Goal: Task Accomplishment & Management: Use online tool/utility

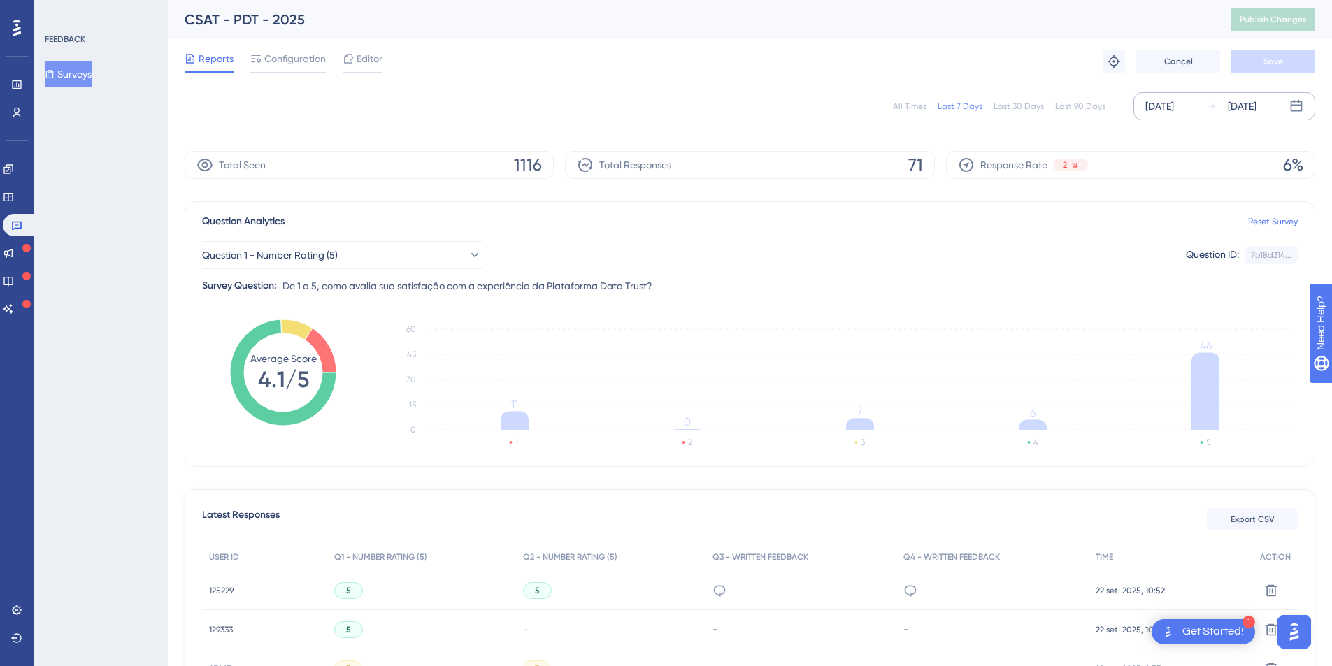
click at [1172, 106] on div "[DATE]" at bounding box center [1159, 106] width 29 height 17
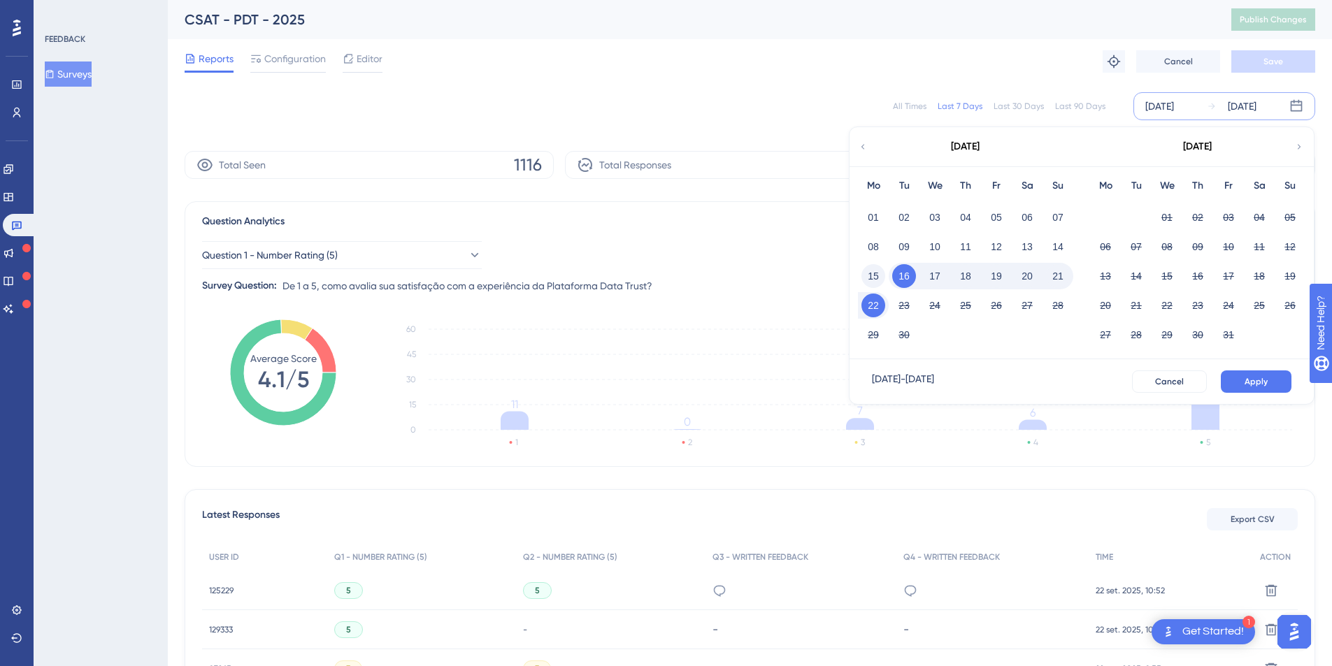
click at [878, 278] on button "15" at bounding box center [873, 276] width 24 height 24
click at [1250, 382] on span "Apply" at bounding box center [1255, 381] width 23 height 11
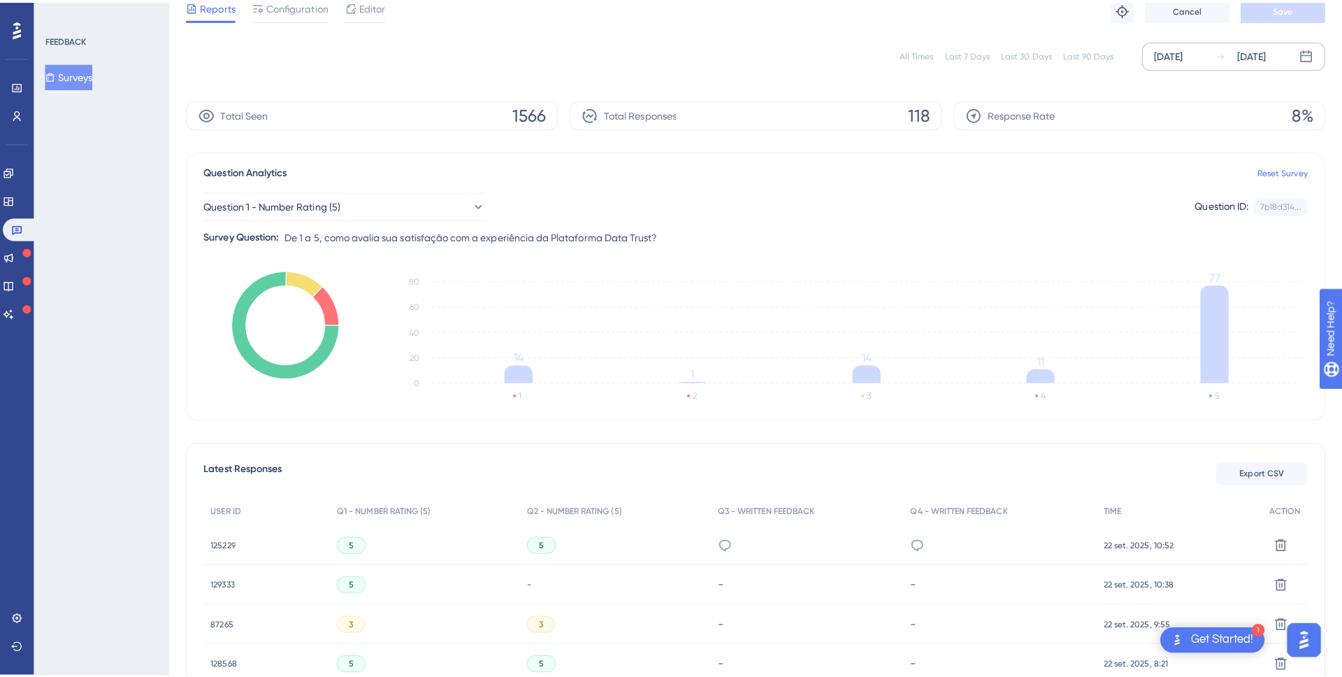
scroll to position [250, 0]
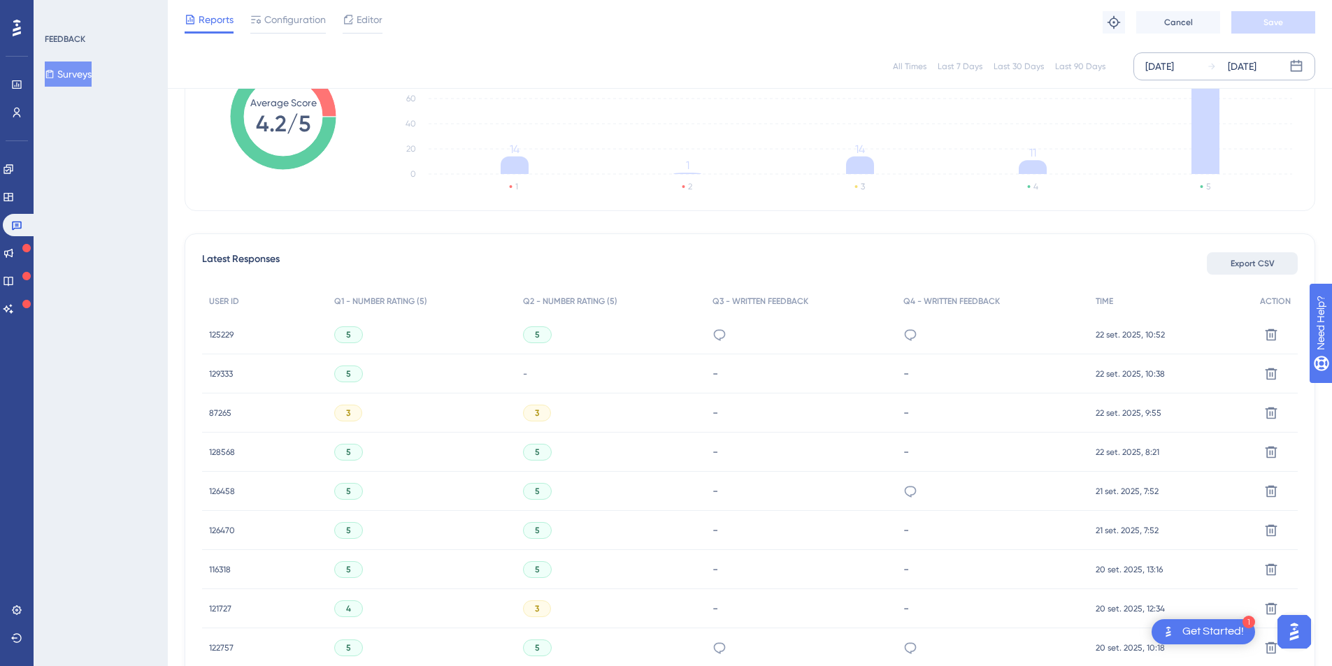
click at [1270, 264] on span "Export CSV" at bounding box center [1252, 263] width 44 height 11
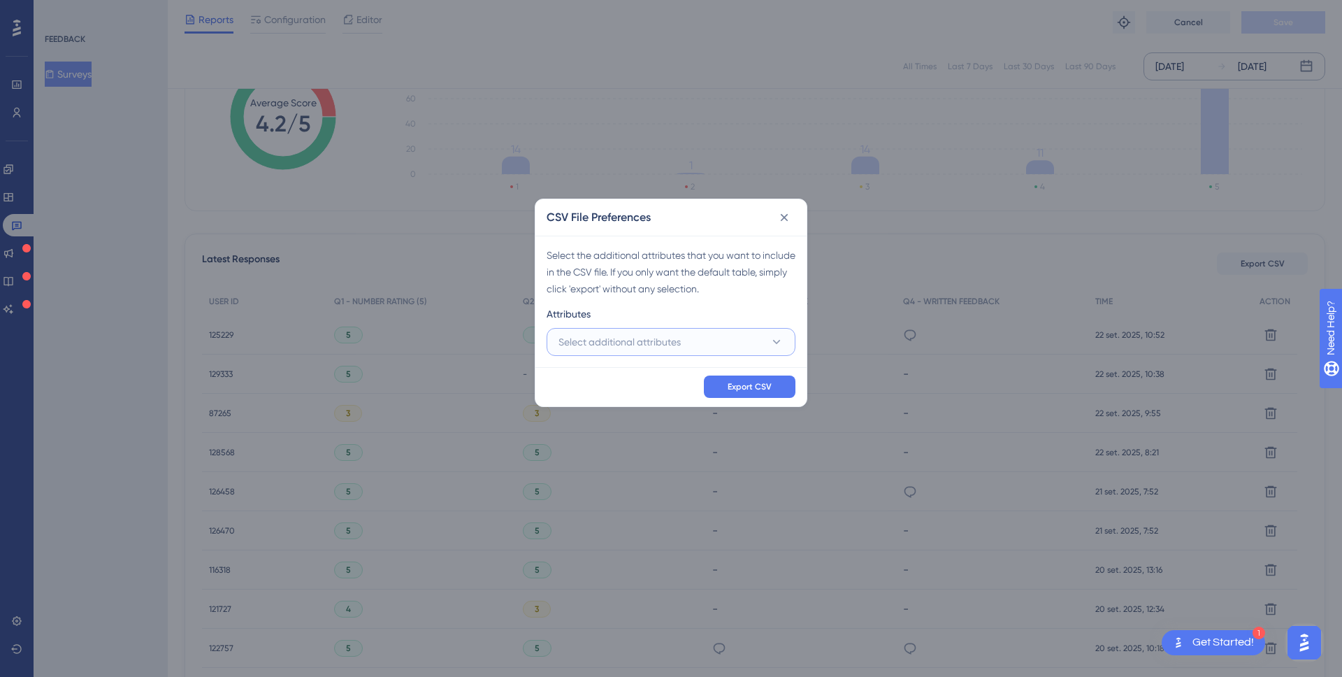
click at [775, 347] on icon at bounding box center [777, 342] width 14 height 14
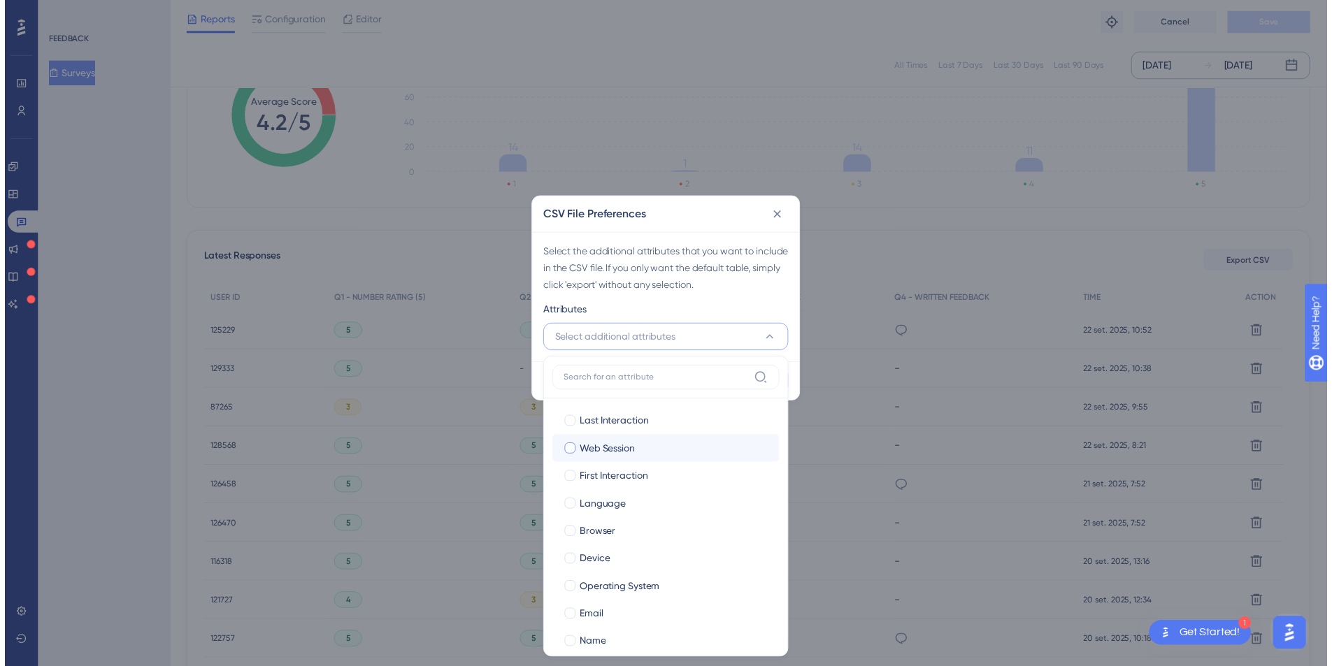
scroll to position [15, 0]
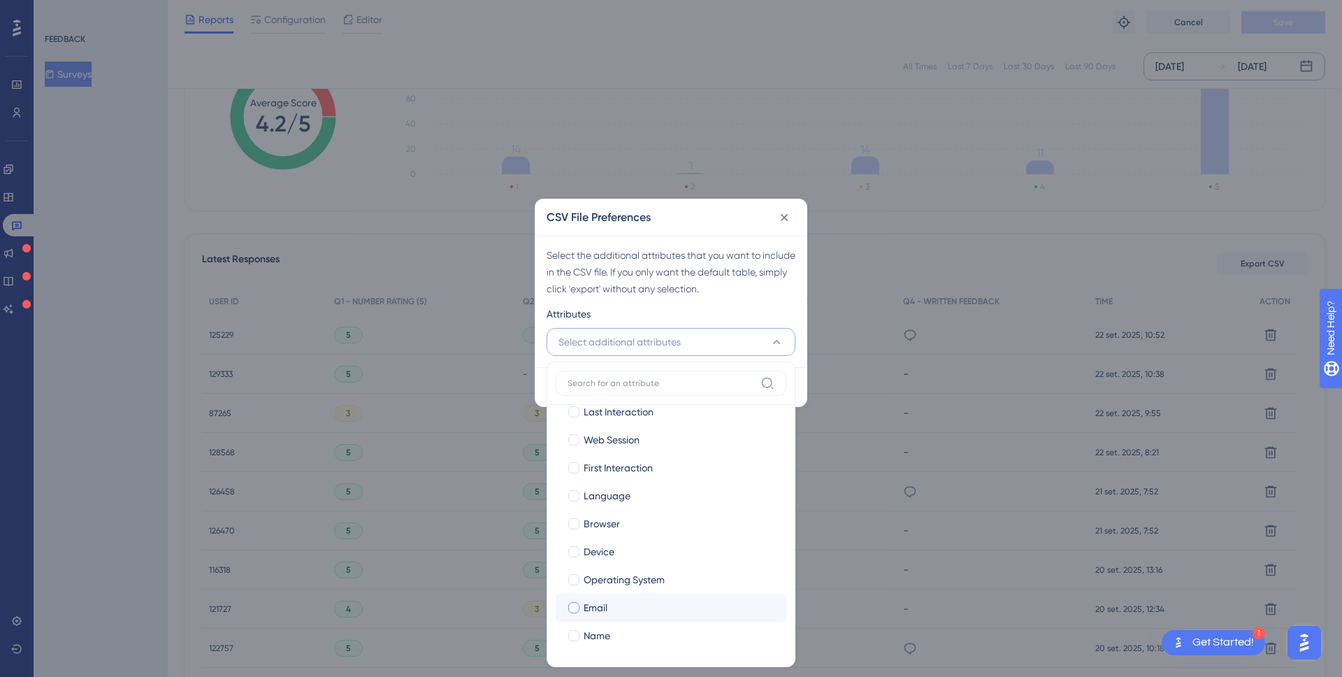
click at [575, 605] on div at bounding box center [573, 607] width 11 height 11
checkbox input "true"
click at [573, 636] on div at bounding box center [573, 635] width 11 height 11
checkbox input "true"
click at [793, 294] on div "Select the additional attributes that you want to include in the CSV file. If y…" at bounding box center [671, 272] width 249 height 50
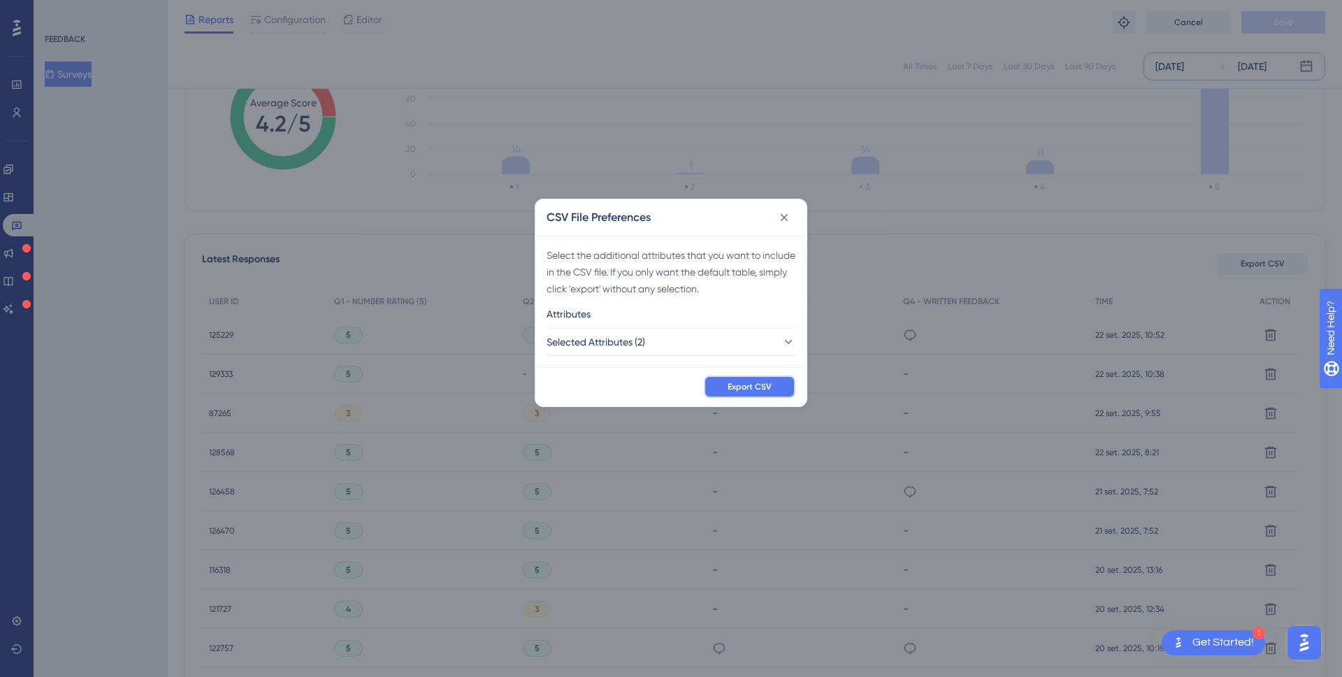
click at [773, 384] on button "Export CSV" at bounding box center [750, 386] width 92 height 22
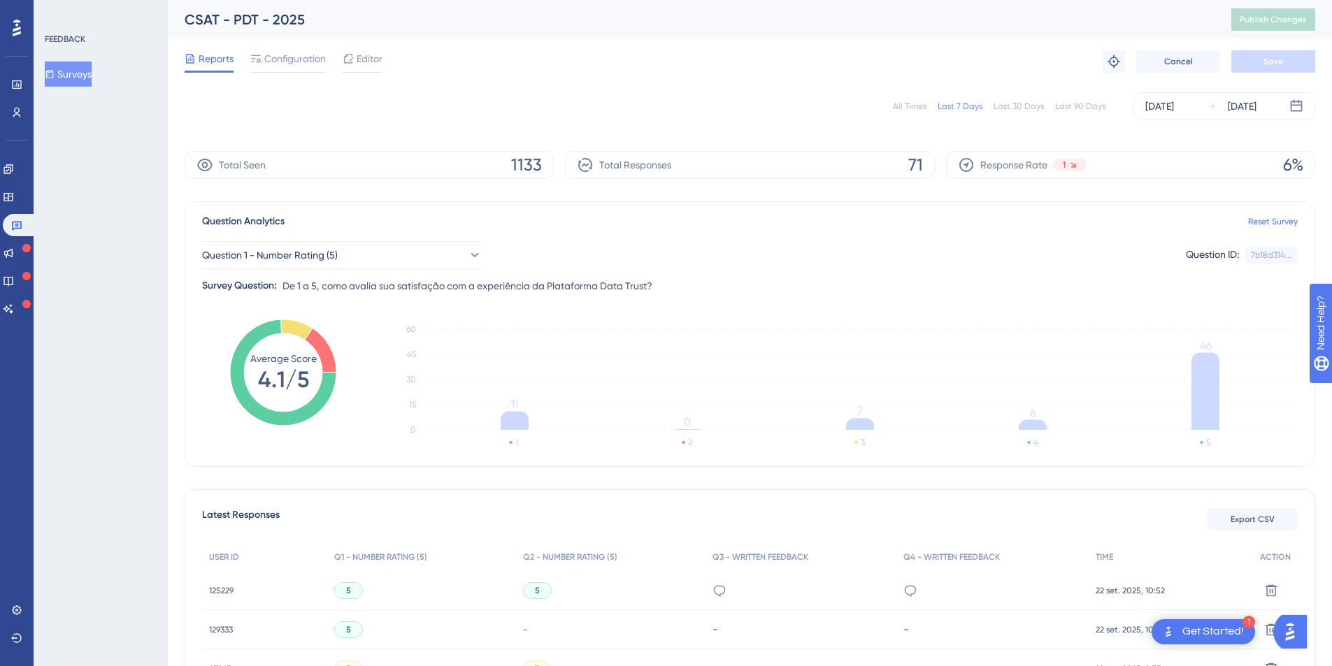
click at [381, 111] on div "All Times Last 7 Days Last 30 Days Last 90 Days [DATE] [DATE]" at bounding box center [750, 106] width 1131 height 28
click at [916, 108] on div "All Times" at bounding box center [910, 106] width 34 height 11
click at [914, 105] on div "All Times" at bounding box center [910, 106] width 34 height 11
